Goal: Information Seeking & Learning: Learn about a topic

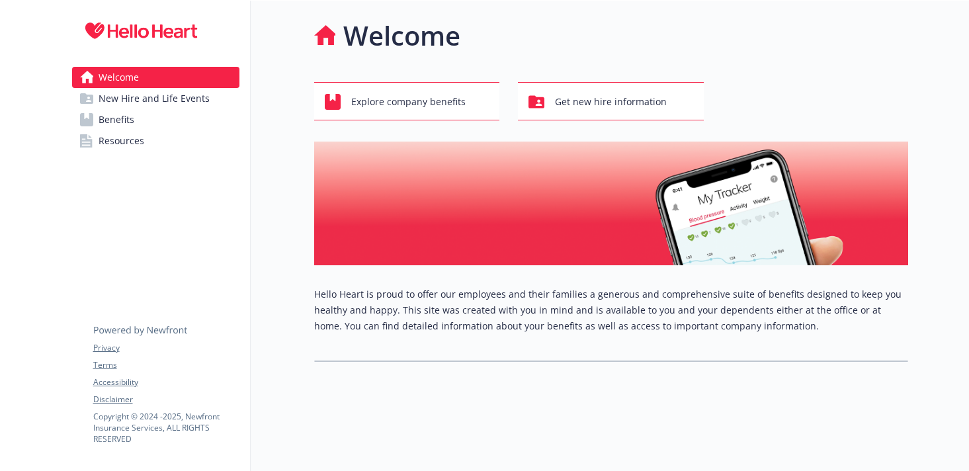
scroll to position [11, 0]
click at [447, 89] on span "Explore company benefits" at bounding box center [408, 101] width 114 height 25
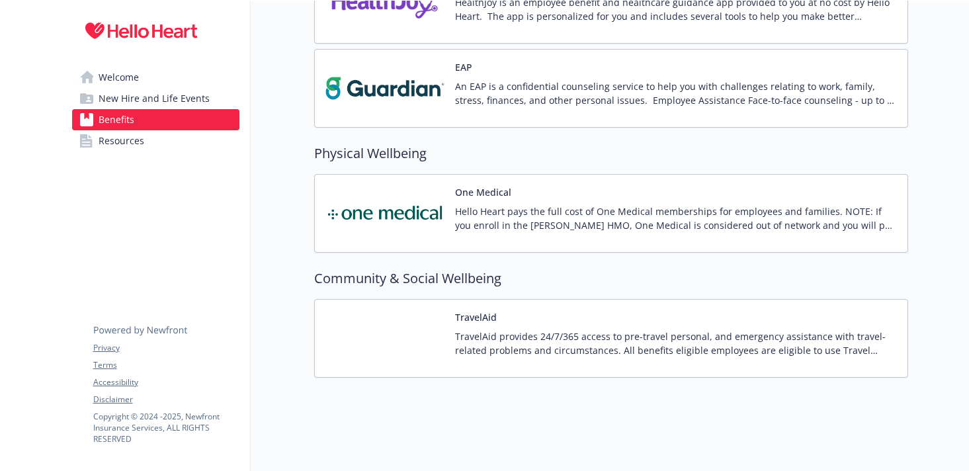
scroll to position [2118, 0]
